Goal: Transaction & Acquisition: Purchase product/service

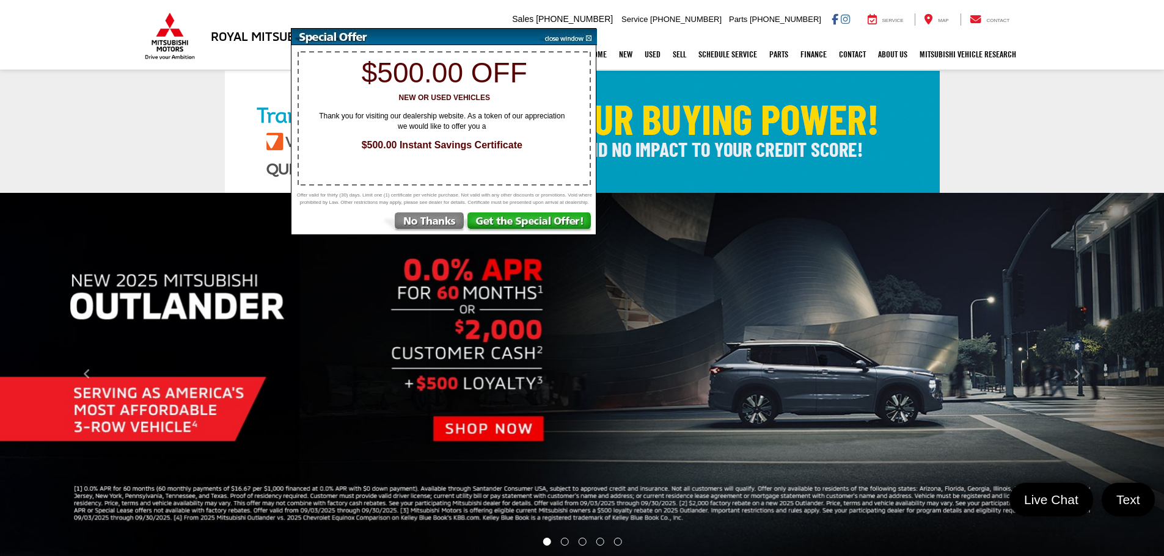
click at [590, 35] on img at bounding box center [566, 37] width 62 height 16
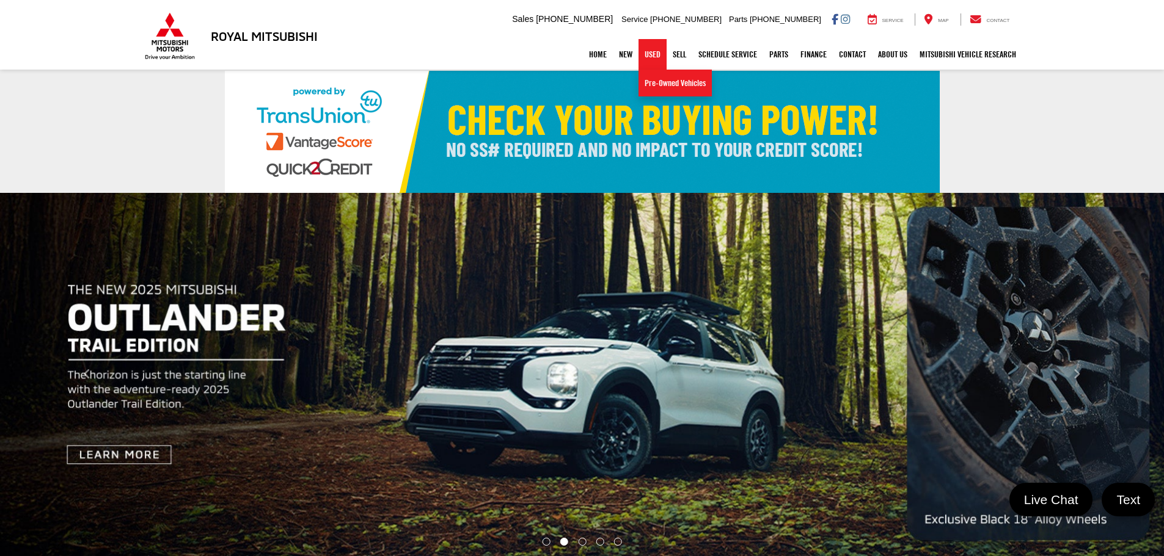
click at [648, 50] on link "Used" at bounding box center [652, 54] width 28 height 31
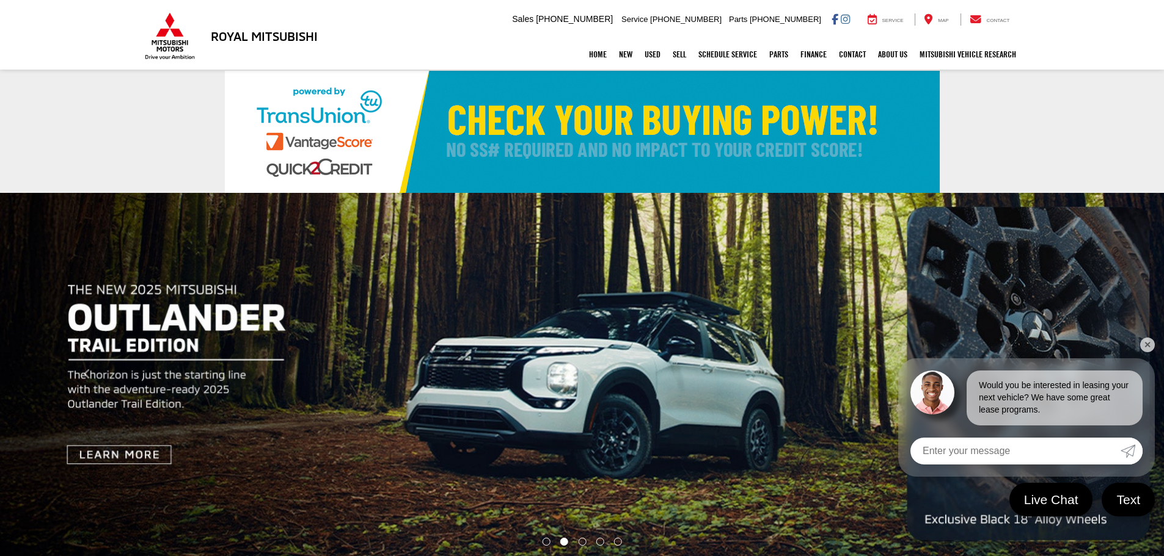
click at [1148, 345] on link "✕" at bounding box center [1147, 345] width 15 height 15
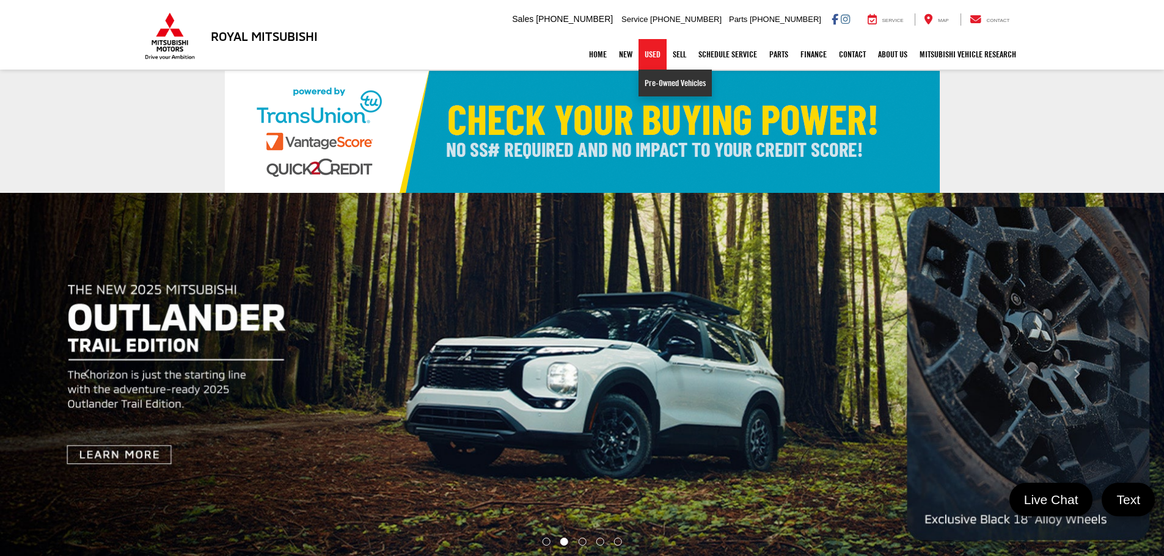
click at [651, 84] on link "Pre-Owned Vehicles" at bounding box center [674, 83] width 73 height 27
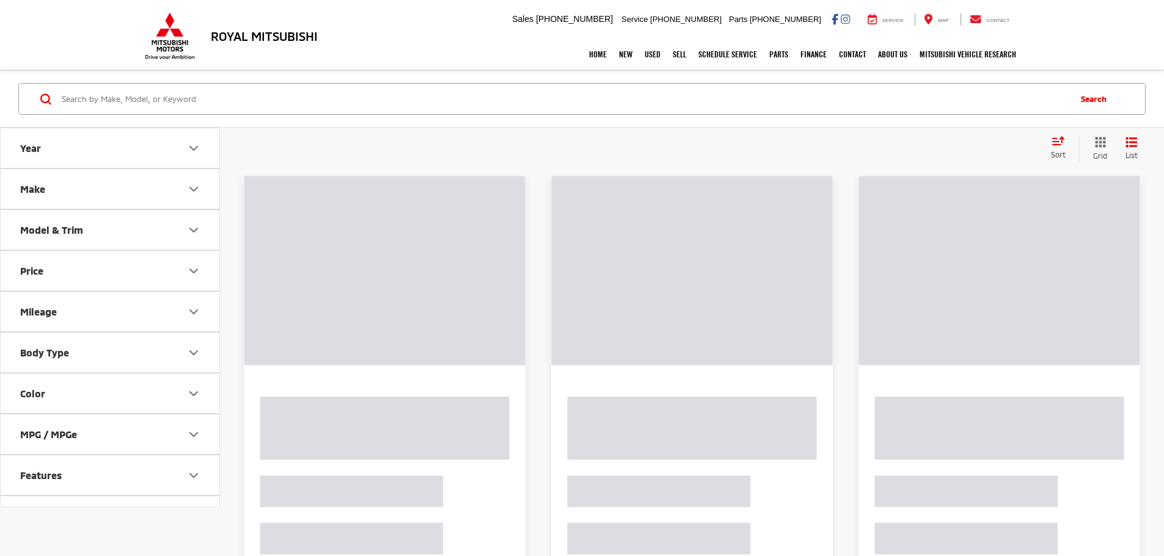
click at [195, 94] on input "Search by Make, Model, or Keyword" at bounding box center [564, 98] width 1008 height 29
paste input "[US_VEHICLE_IDENTIFICATION_NUMBER]"
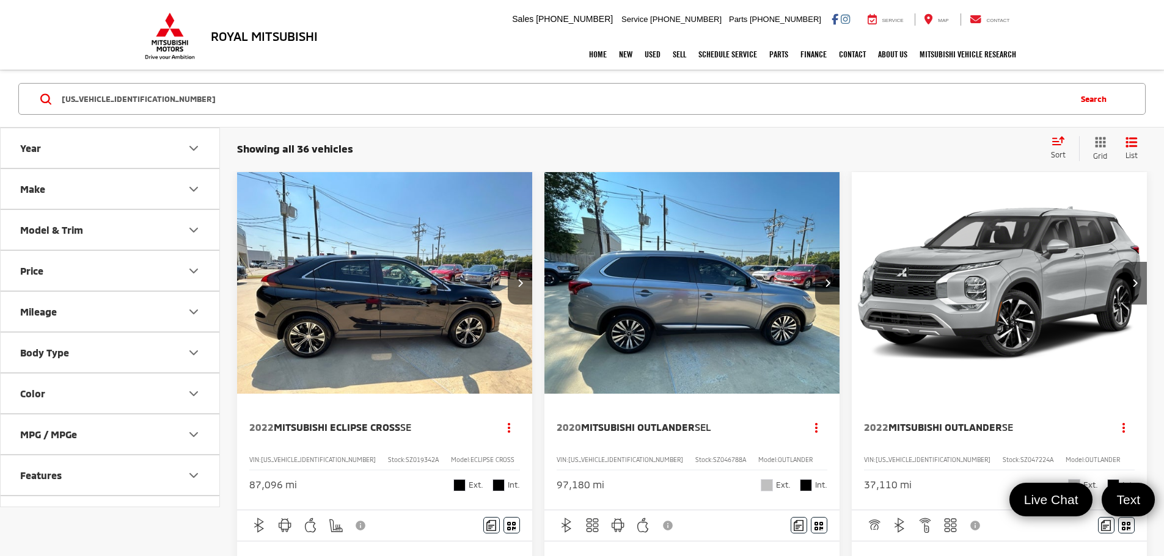
type input "[US_VEHICLE_IDENTIFICATION_NUMBER]"
click at [1091, 104] on button "Search" at bounding box center [1096, 99] width 56 height 31
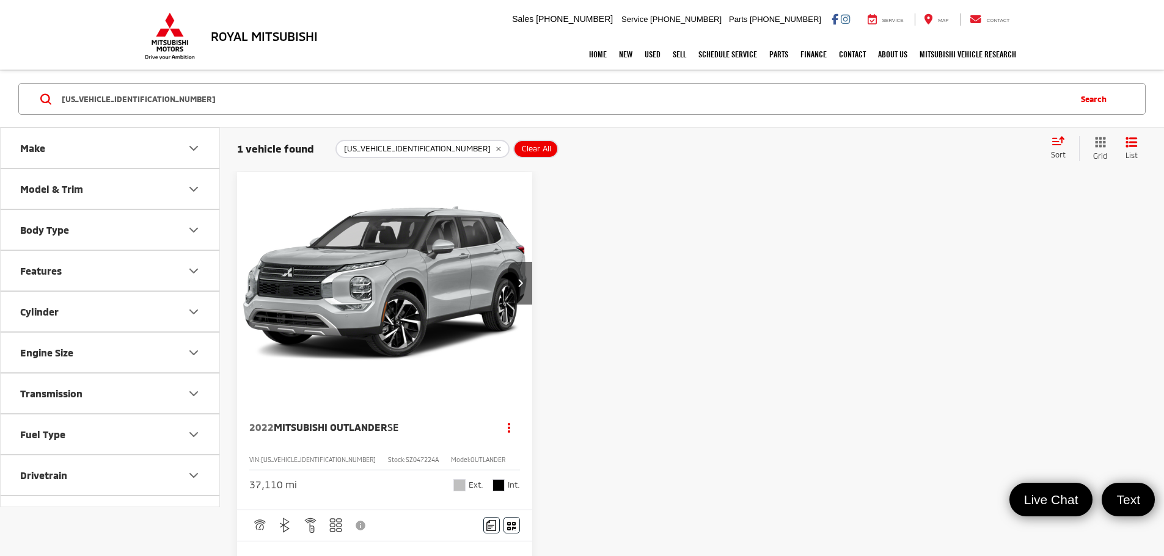
click at [354, 288] on img "2022 Mitsubishi Outlander SE 0" at bounding box center [384, 283] width 297 height 223
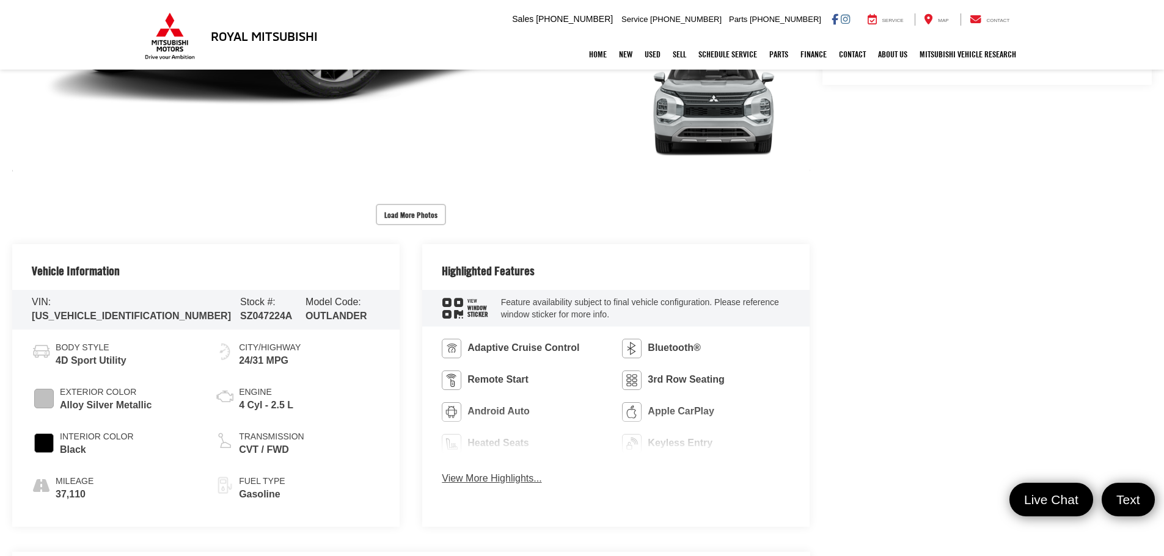
scroll to position [489, 0]
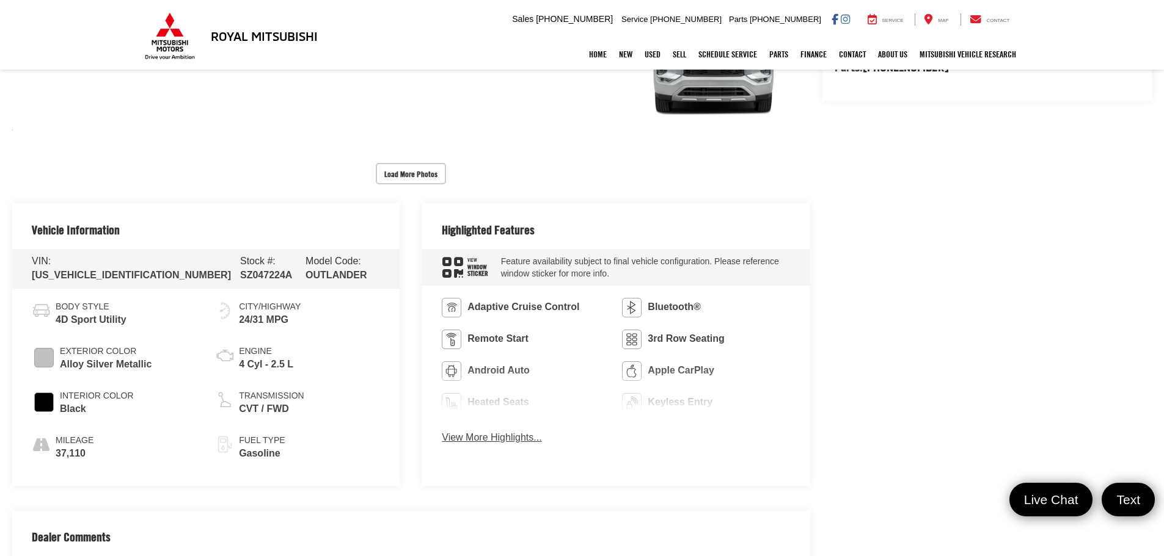
click at [458, 266] on icon "window sticker" at bounding box center [452, 267] width 21 height 20
